Goal: Task Accomplishment & Management: Complete application form

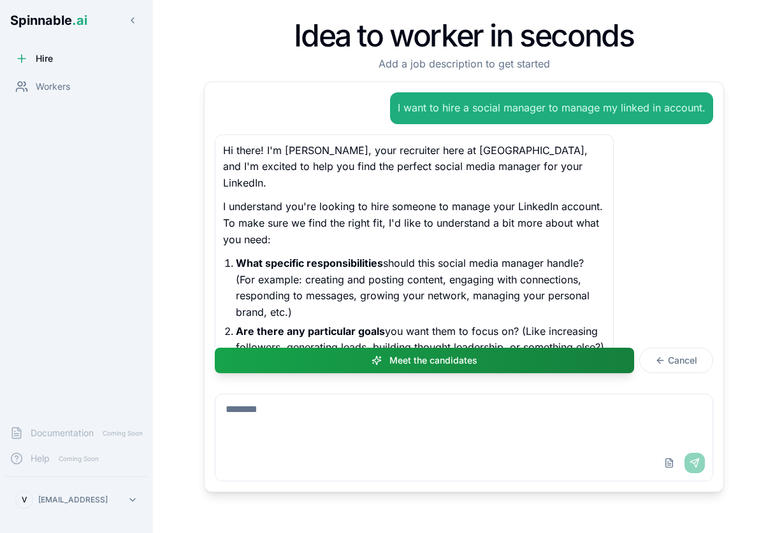
scroll to position [408, 0]
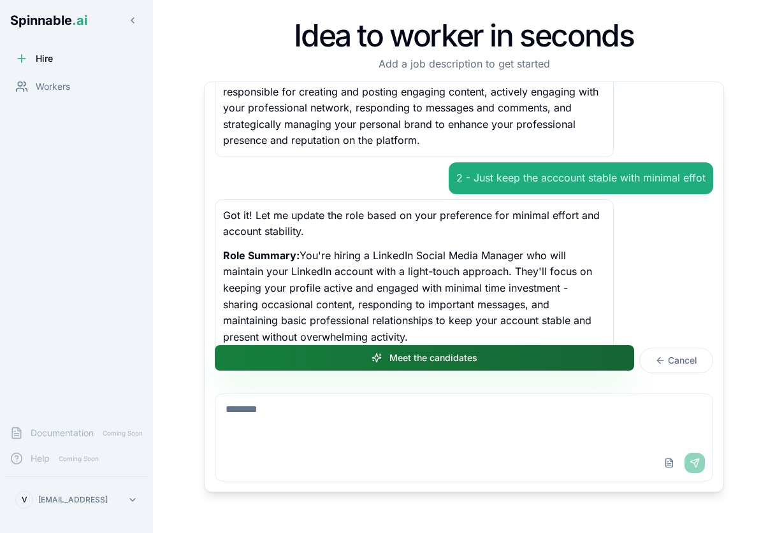
click at [450, 362] on button "Meet the candidates" at bounding box center [424, 357] width 419 height 25
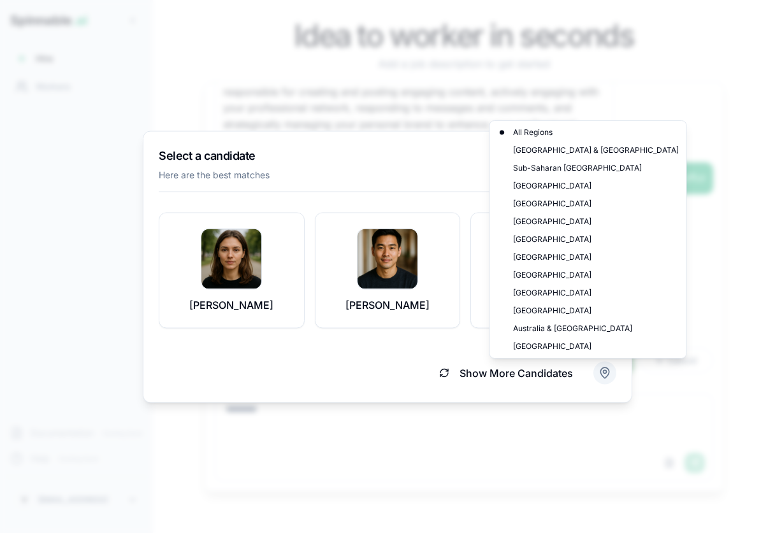
click at [603, 376] on body "Spinnable .ai Hire Workers Documentation Coming Soon Help Coming Soon V [EMAIL_…" at bounding box center [387, 266] width 775 height 533
click at [541, 327] on div "Australia & [GEOGRAPHIC_DATA]" at bounding box center [588, 329] width 191 height 18
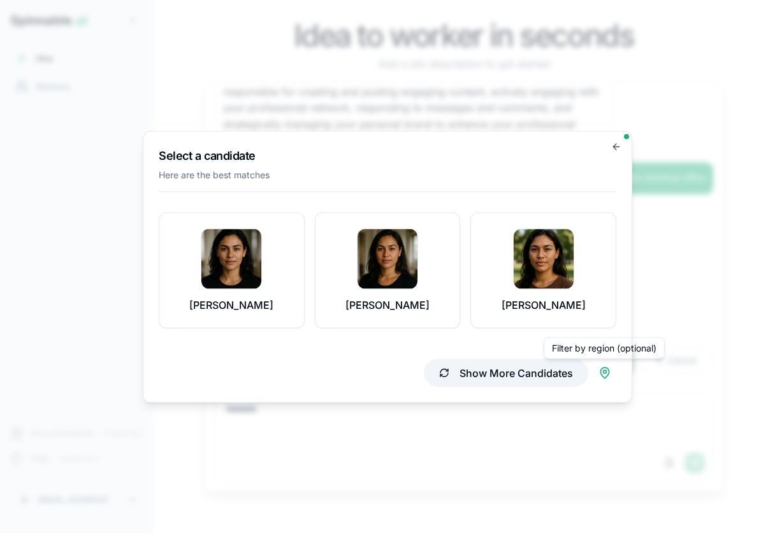
click at [549, 377] on button "Show More Candidates" at bounding box center [506, 373] width 164 height 28
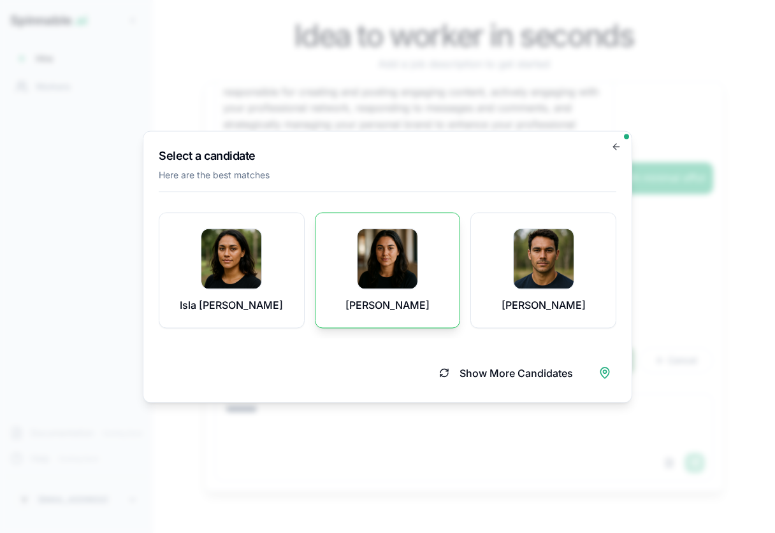
click at [432, 278] on div "[PERSON_NAME]" at bounding box center [388, 270] width 114 height 84
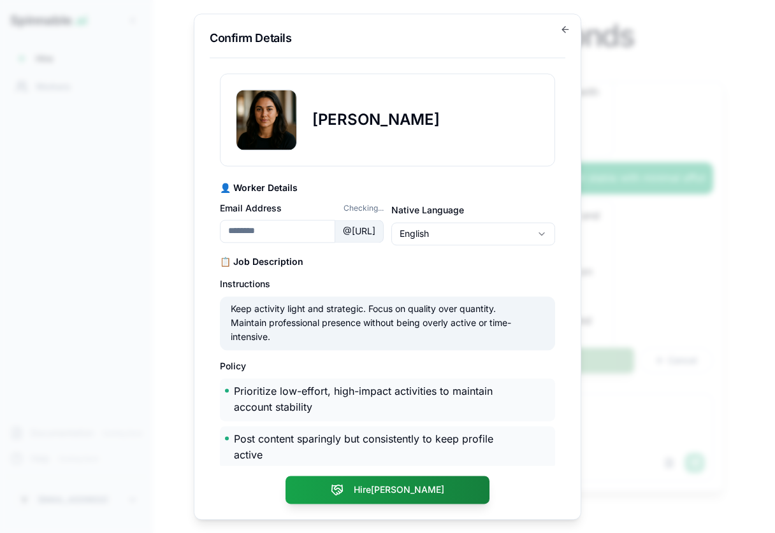
type input "**********"
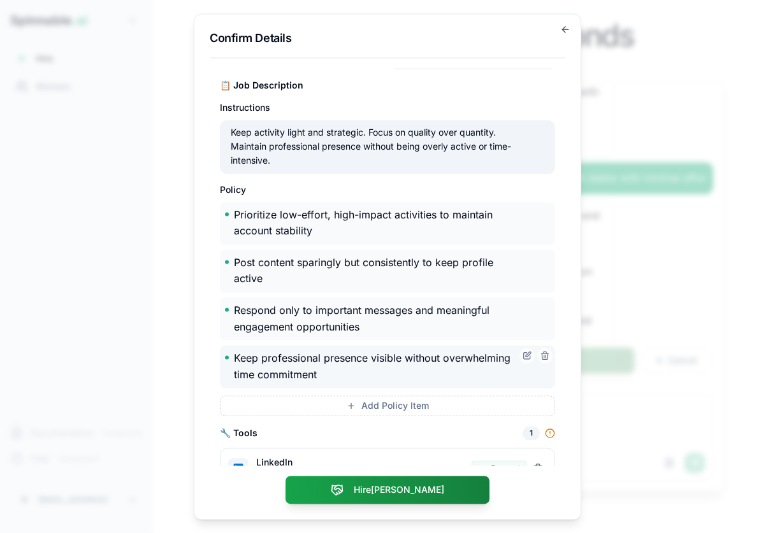
scroll to position [205, 0]
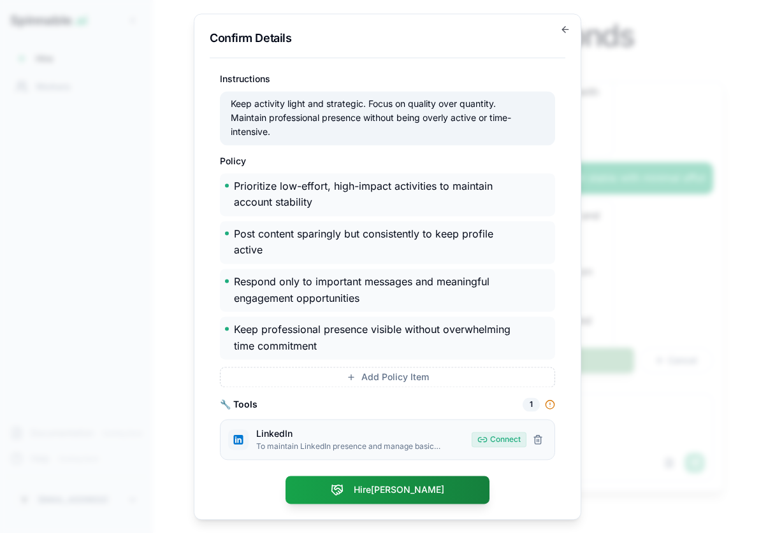
click at [494, 437] on button "Connect" at bounding box center [499, 440] width 55 height 15
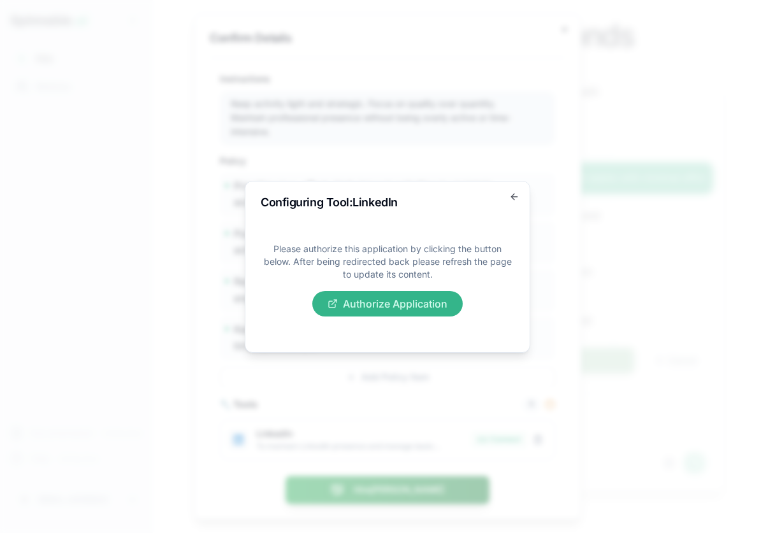
click at [412, 306] on button "Authorize Application" at bounding box center [387, 303] width 150 height 25
click at [513, 196] on icon "button" at bounding box center [514, 197] width 10 height 10
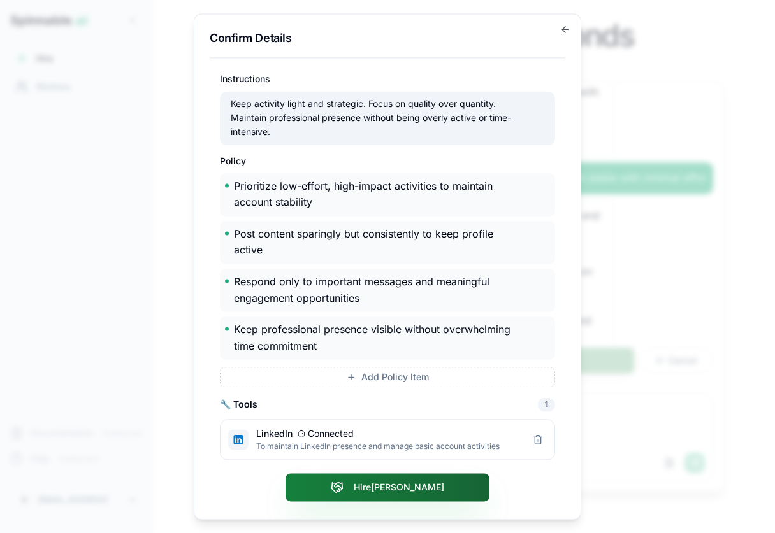
click at [398, 491] on button "Hire [PERSON_NAME]" at bounding box center [387, 487] width 204 height 28
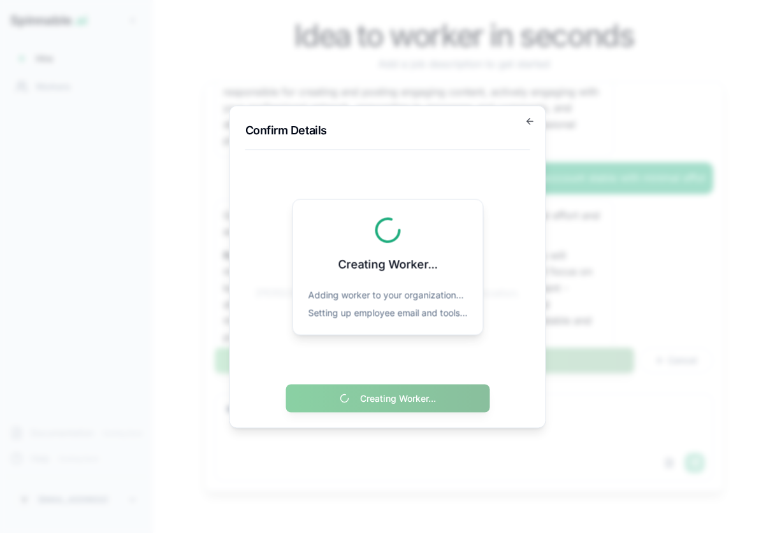
scroll to position [0, 0]
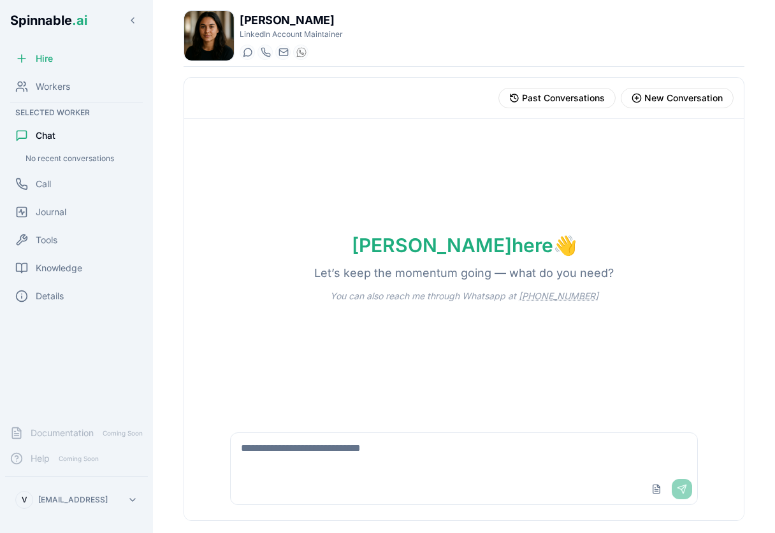
click at [421, 456] on textarea at bounding box center [464, 453] width 466 height 41
type textarea "**********"
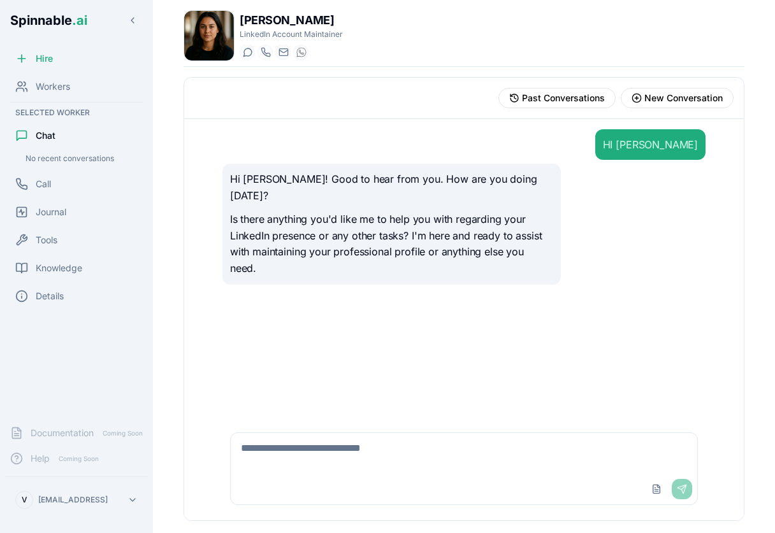
click at [429, 468] on textarea at bounding box center [464, 453] width 466 height 41
type textarea "**********"
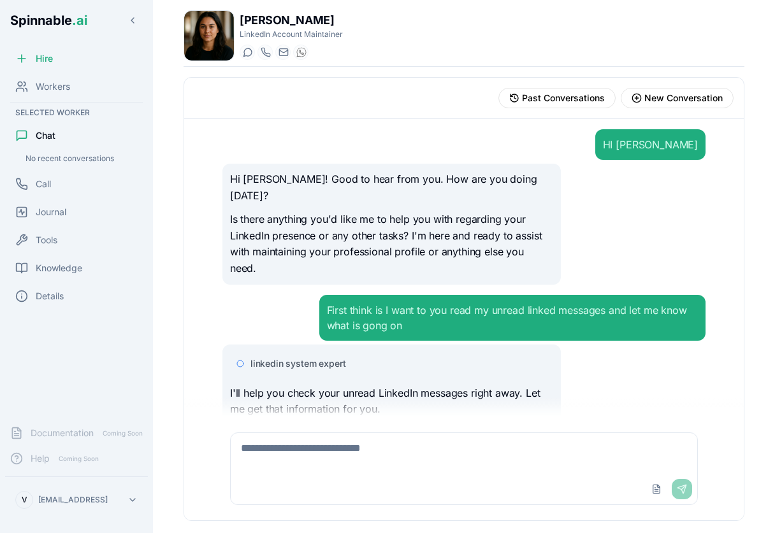
scroll to position [1, 0]
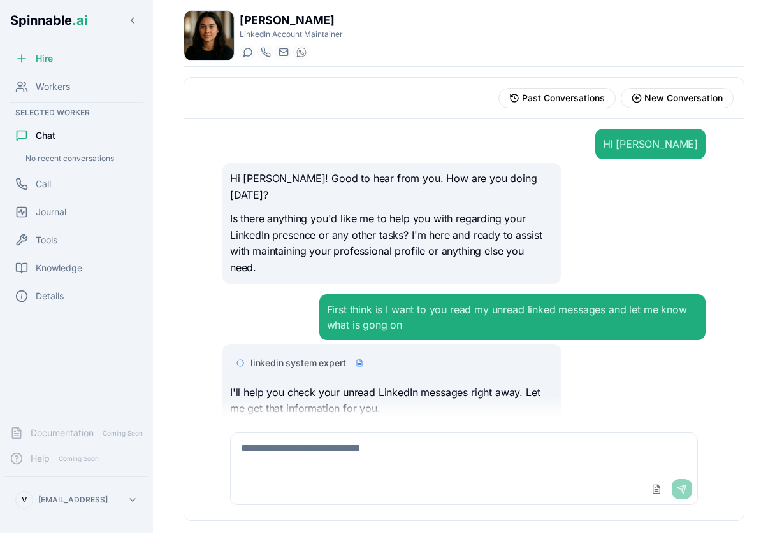
click at [305, 357] on span "linkedin system expert" at bounding box center [297, 363] width 95 height 13
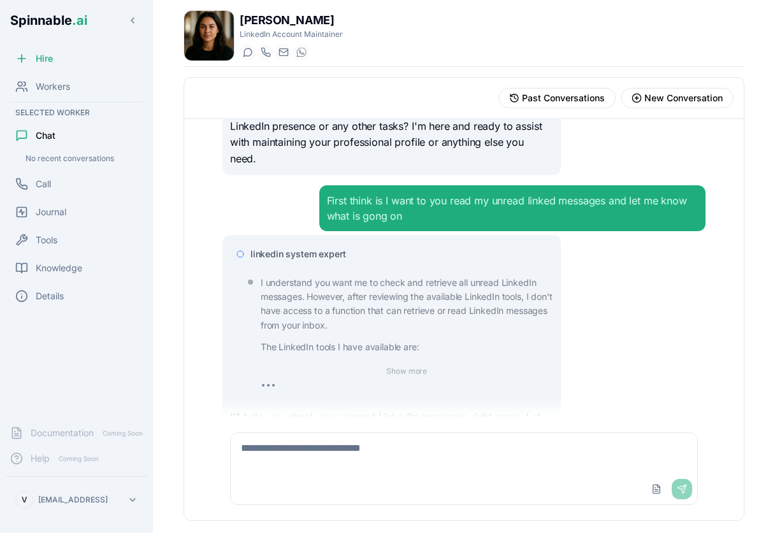
scroll to position [134, 0]
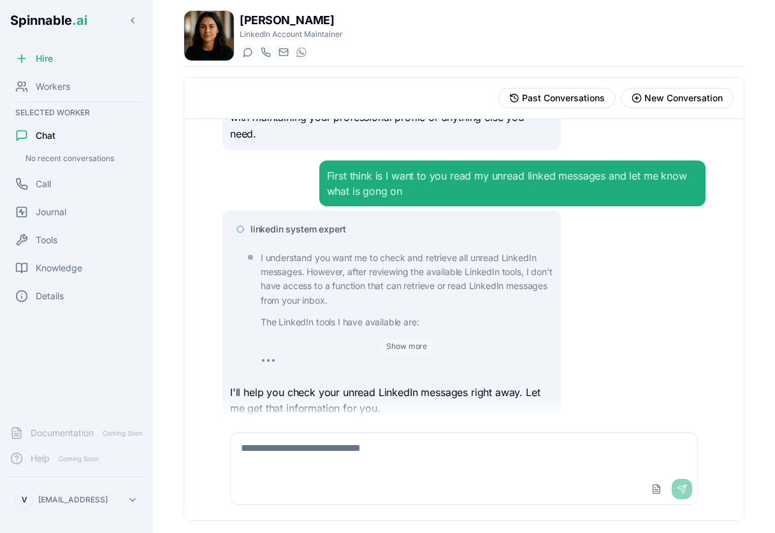
click at [394, 339] on button "Show more" at bounding box center [406, 346] width 51 height 15
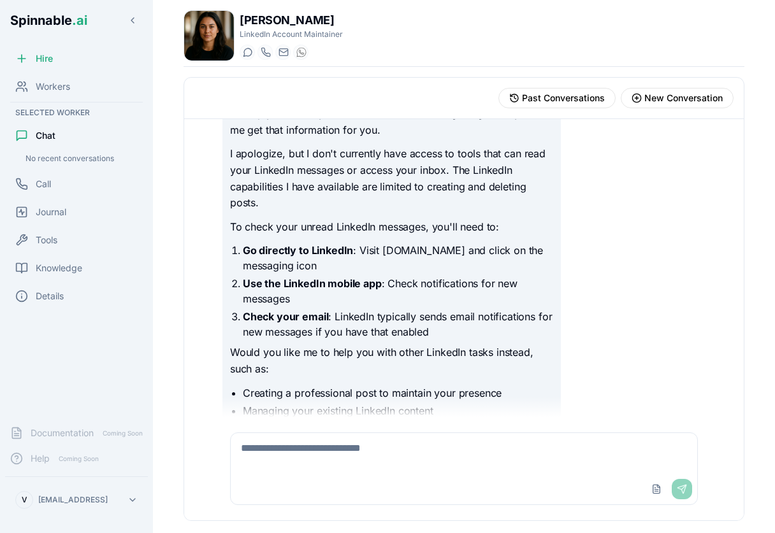
scroll to position [755, 0]
